Goal: Task Accomplishment & Management: Manage account settings

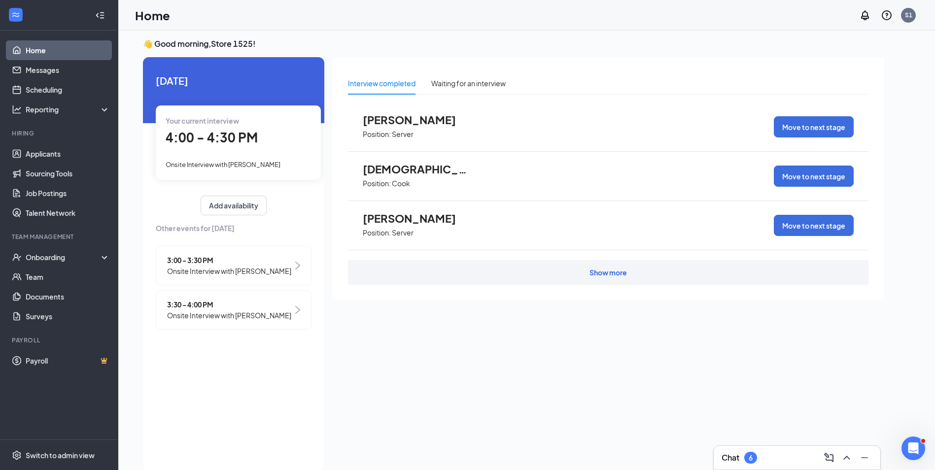
click at [243, 136] on span "4:00 - 4:30 PM" at bounding box center [212, 137] width 92 height 16
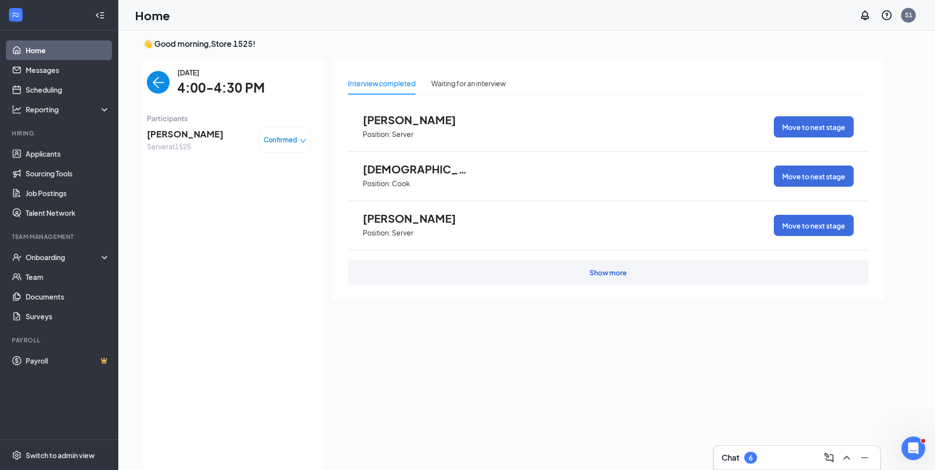
click at [195, 139] on span "[PERSON_NAME]" at bounding box center [185, 134] width 76 height 14
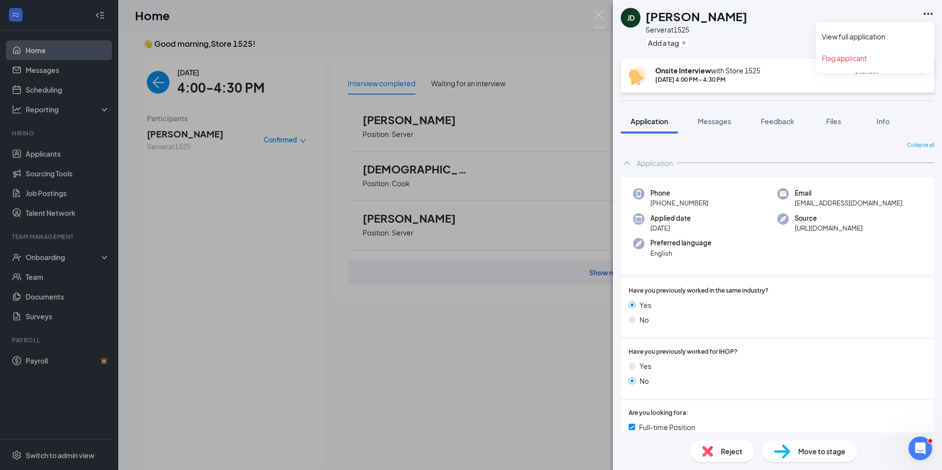
click at [925, 16] on icon "Ellipses" at bounding box center [928, 14] width 12 height 12
click at [924, 8] on icon "Ellipses" at bounding box center [928, 14] width 12 height 12
click at [896, 35] on link "View full application" at bounding box center [875, 37] width 106 height 10
click at [202, 232] on div "[PERSON_NAME] Server at 1525 Add a tag Onsite Interview with Store [DATE] 4:00 …" at bounding box center [471, 235] width 942 height 470
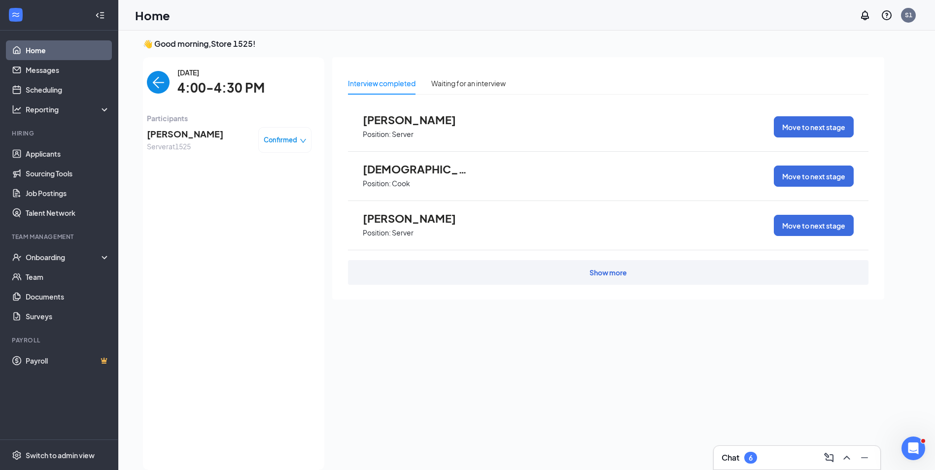
click at [168, 90] on img "back-button" at bounding box center [158, 82] width 23 height 23
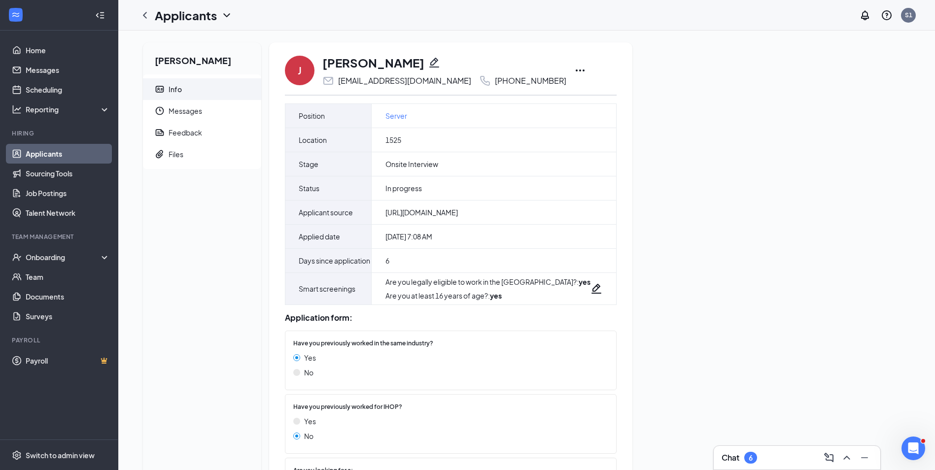
click at [574, 66] on icon "Ellipses" at bounding box center [580, 71] width 12 height 12
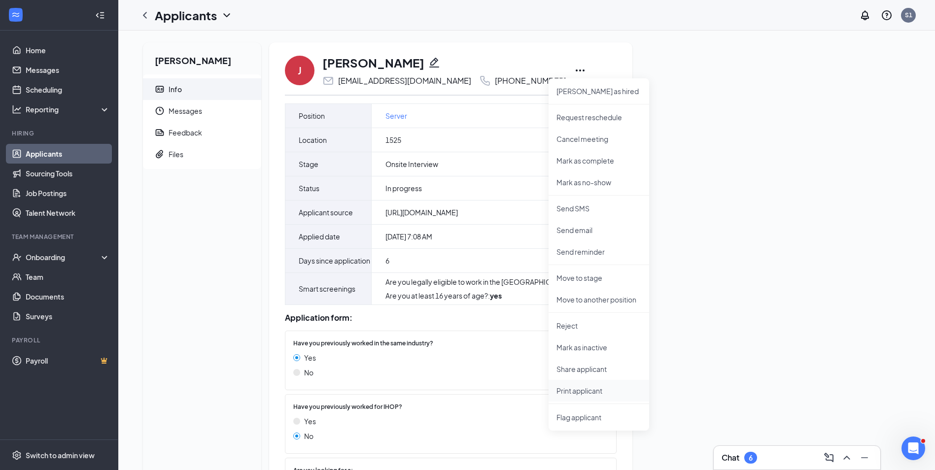
click at [586, 389] on p "Print applicant" at bounding box center [598, 391] width 85 height 10
